Goal: Task Accomplishment & Management: Complete application form

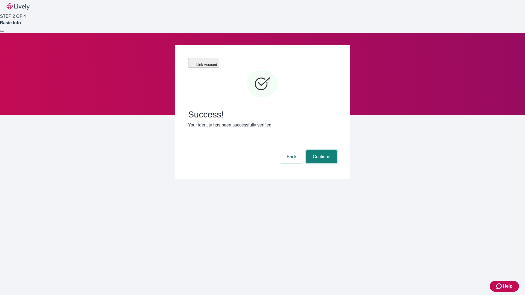
click at [320, 150] on button "Continue" at bounding box center [321, 156] width 31 height 13
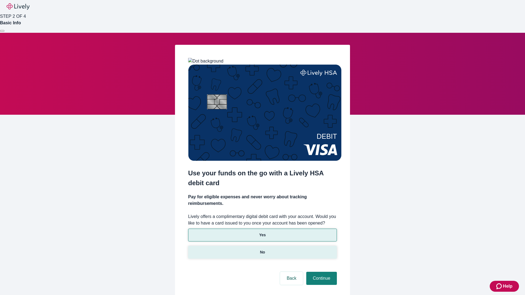
click at [262, 249] on p "No" at bounding box center [262, 252] width 5 height 6
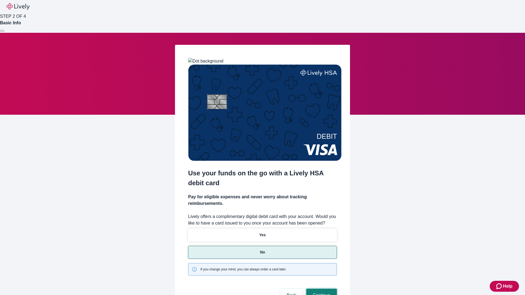
click at [320, 289] on button "Continue" at bounding box center [321, 295] width 31 height 13
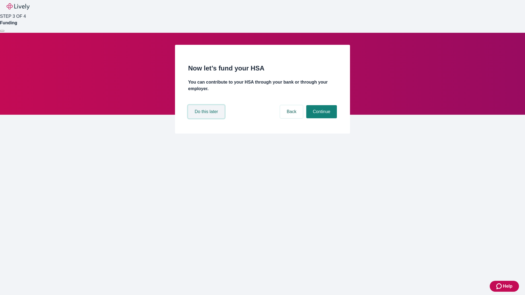
click at [207, 118] on button "Do this later" at bounding box center [206, 111] width 36 height 13
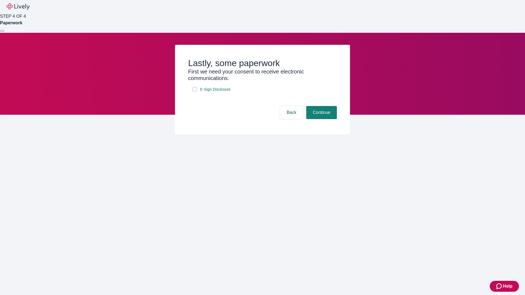
click at [195, 92] on input "E-Sign Disclosure" at bounding box center [194, 89] width 4 height 4
checkbox input "true"
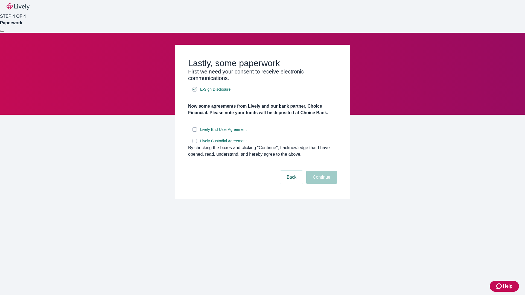
click at [195, 132] on input "Lively End User Agreement" at bounding box center [194, 129] width 4 height 4
checkbox input "true"
click at [195, 143] on input "Lively Custodial Agreement" at bounding box center [194, 141] width 4 height 4
checkbox input "true"
click at [320, 184] on button "Continue" at bounding box center [321, 177] width 31 height 13
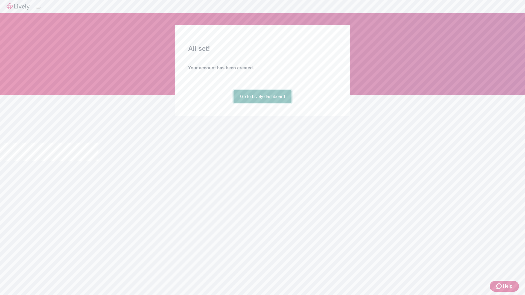
click at [262, 103] on link "Go to Lively dashboard" at bounding box center [262, 96] width 58 height 13
